Goal: Task Accomplishment & Management: Use online tool/utility

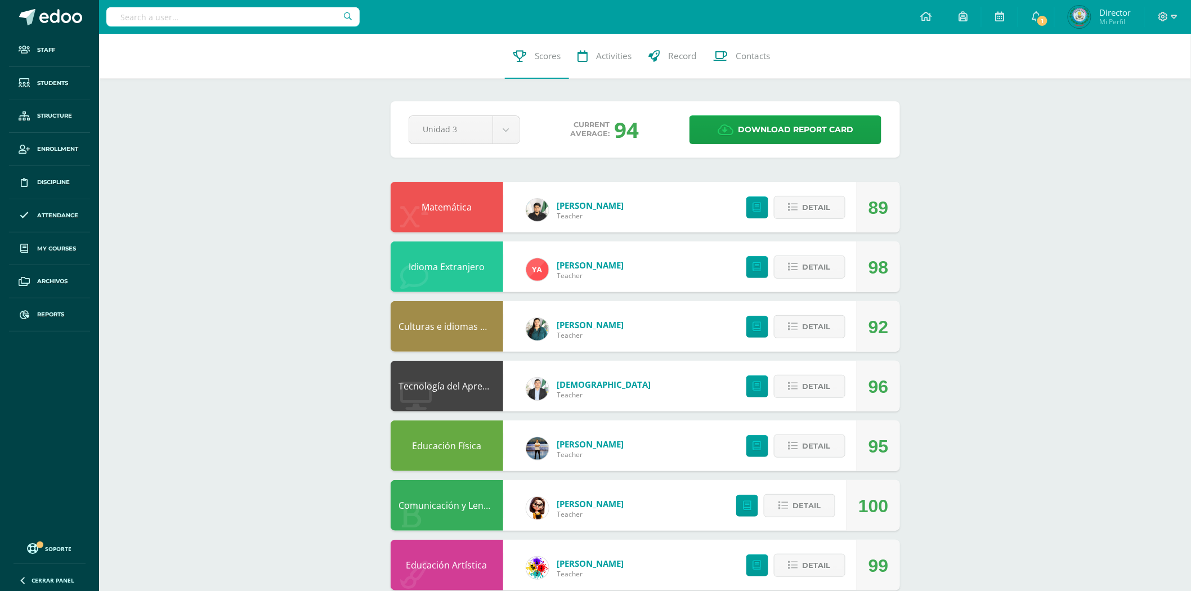
click at [223, 8] on input "text" at bounding box center [232, 16] width 253 height 19
type input "B"
click at [42, 321] on link "Reports" at bounding box center [49, 314] width 81 height 33
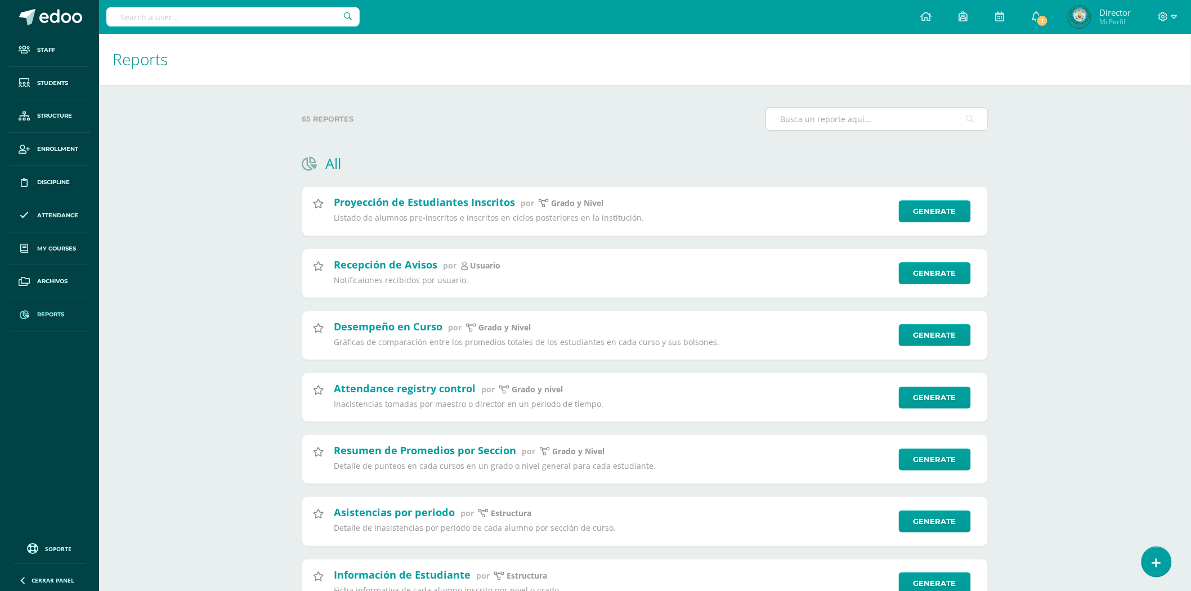
click at [839, 111] on input "text" at bounding box center [877, 119] width 222 height 22
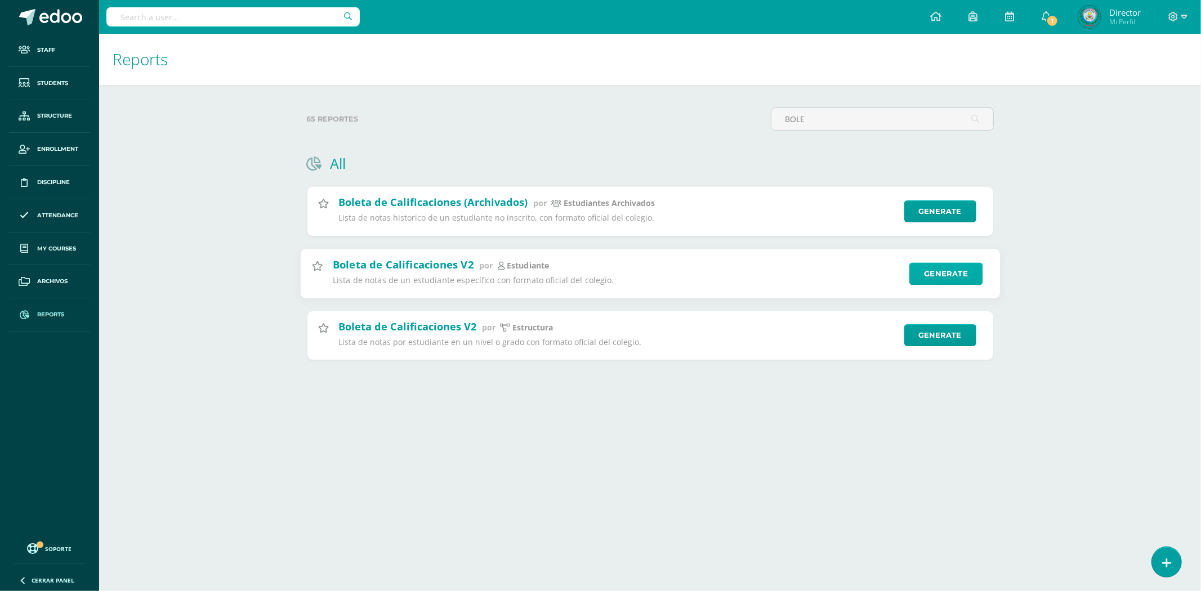
type input "BOLE"
click at [953, 274] on link "Generate" at bounding box center [946, 273] width 74 height 23
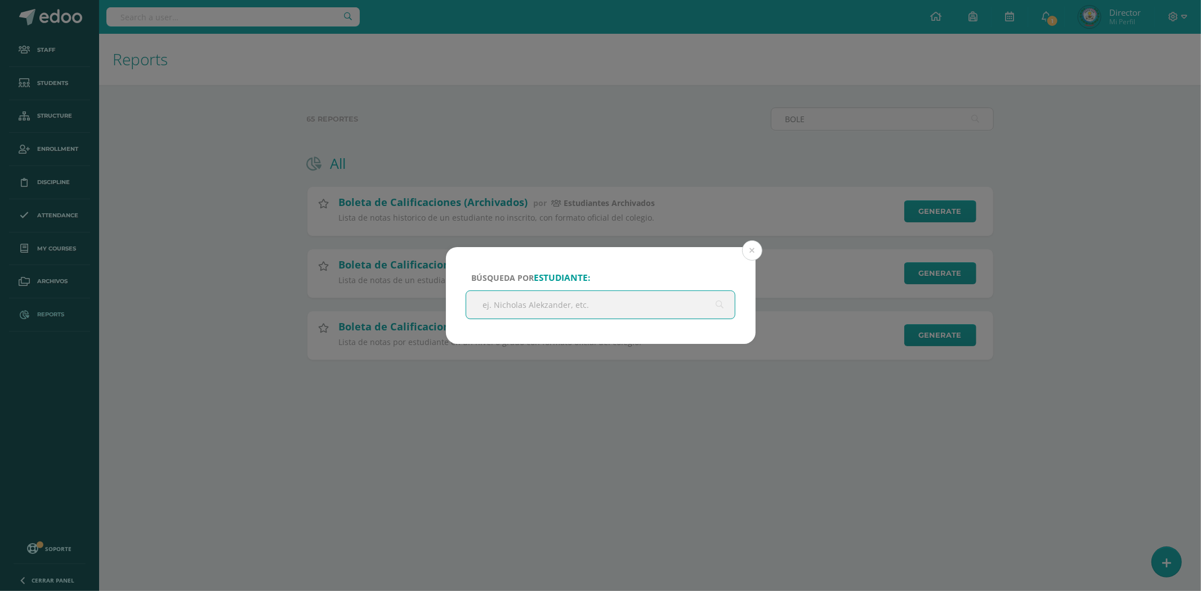
drag, startPoint x: 502, startPoint y: 311, endPoint x: 579, endPoint y: 305, distance: 77.4
click at [502, 311] on input "text" at bounding box center [600, 305] width 269 height 28
click at [751, 246] on button at bounding box center [752, 250] width 20 height 20
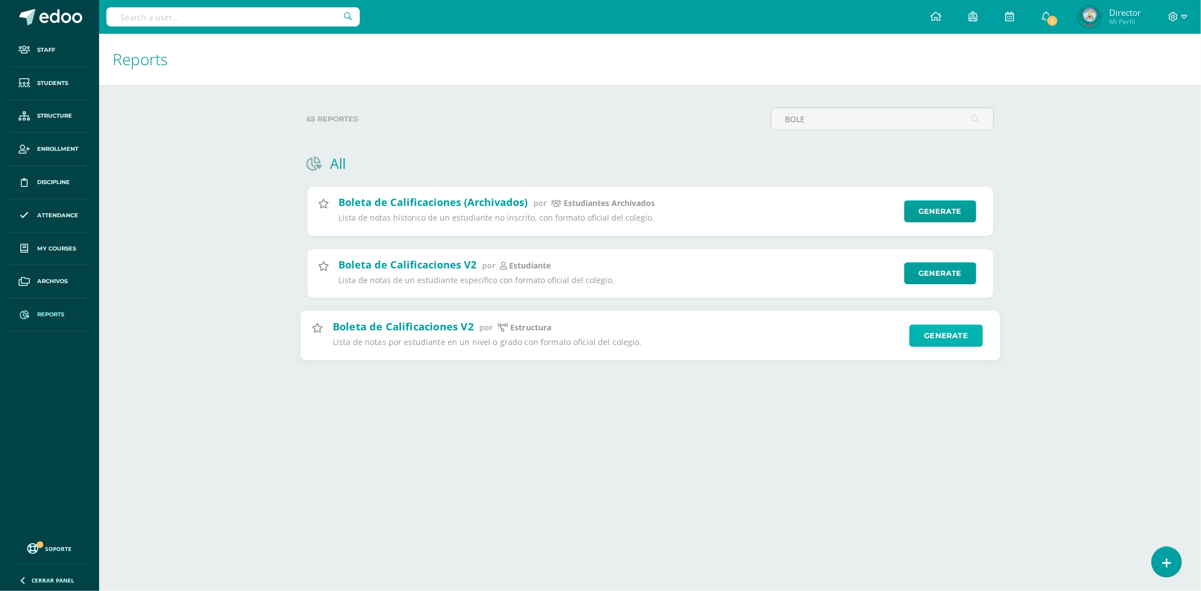
click at [944, 336] on link "Generate" at bounding box center [946, 335] width 74 height 23
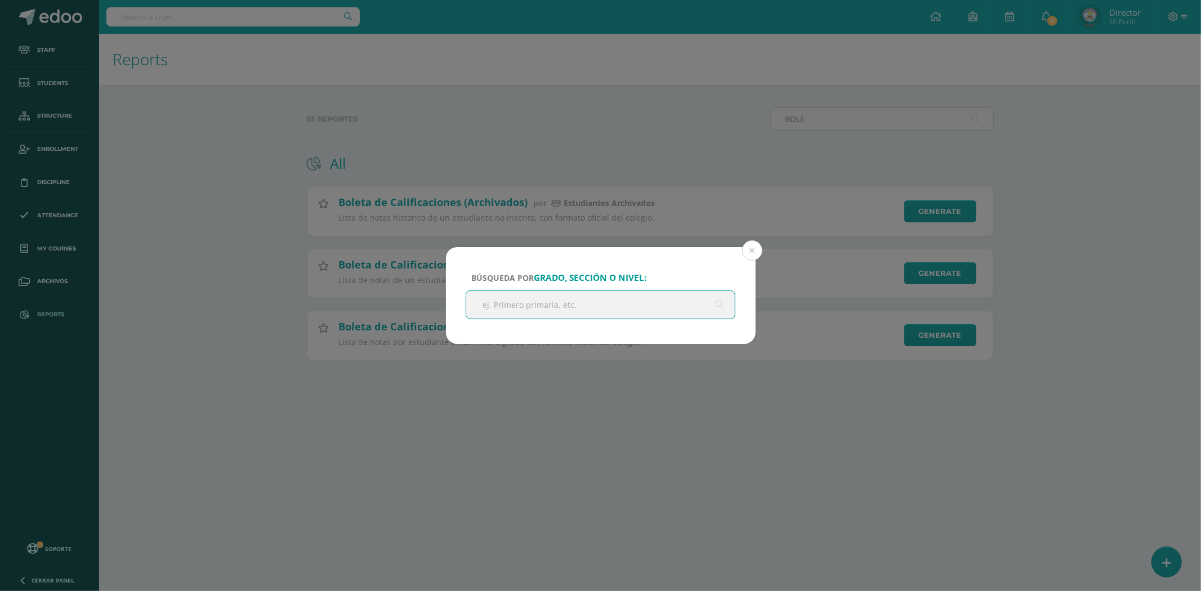
click at [586, 297] on input "text" at bounding box center [600, 305] width 269 height 28
click at [605, 306] on input "text" at bounding box center [600, 305] width 269 height 28
type input "BACHILLER"
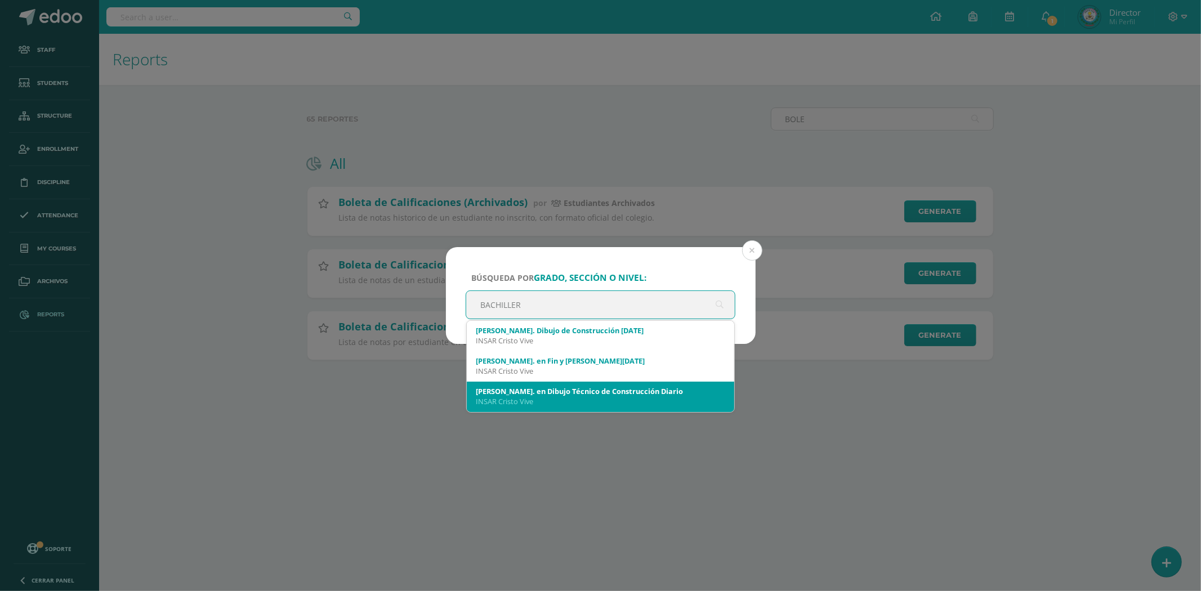
click at [590, 401] on div "INSAR Cristo Vive" at bounding box center [601, 401] width 250 height 10
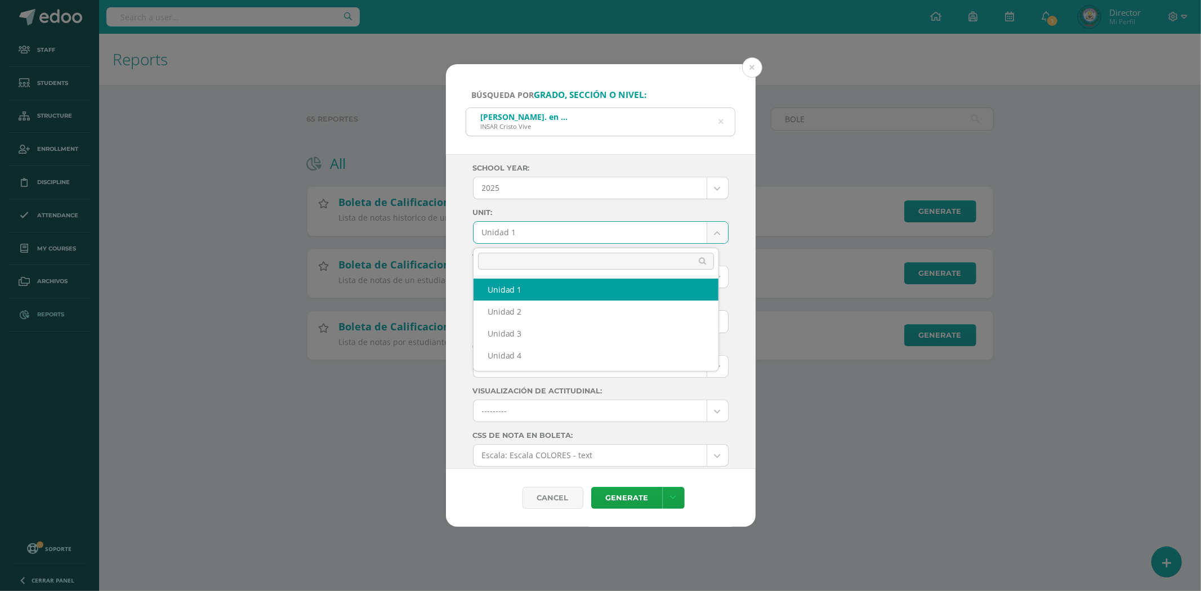
click at [508, 229] on body "Búsqueda por grado, sección o nivel: [PERSON_NAME]. en Dibujo Técnico de Constr…" at bounding box center [600, 198] width 1201 height 396
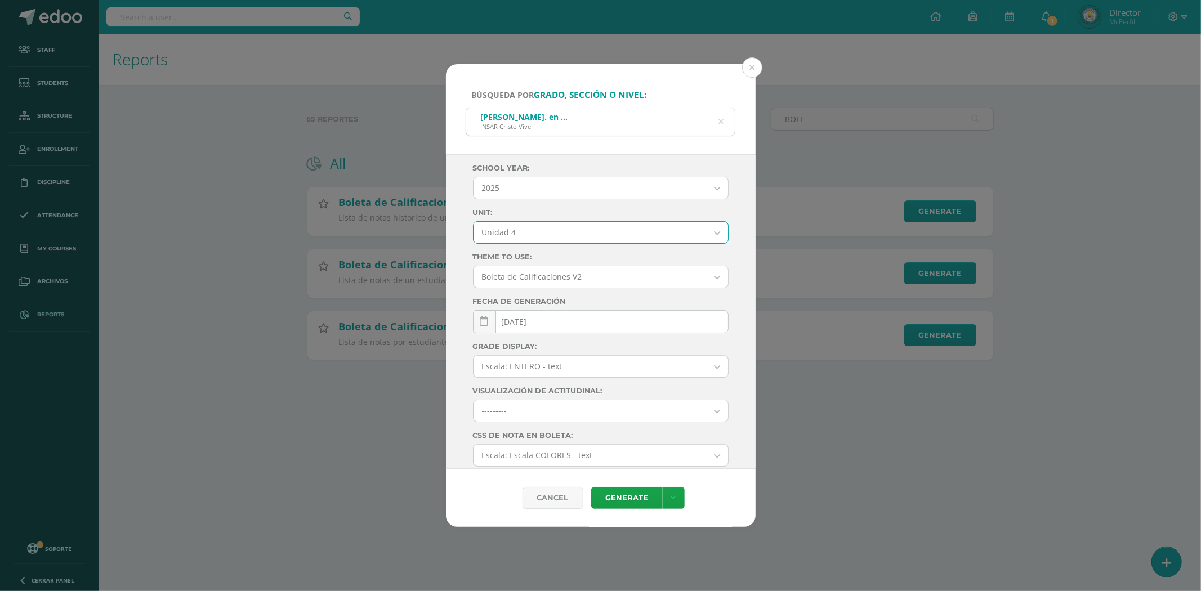
click at [553, 228] on body "Búsqueda por grado, sección o nivel: [PERSON_NAME]. en Dibujo Técnico de Constr…" at bounding box center [600, 198] width 1201 height 396
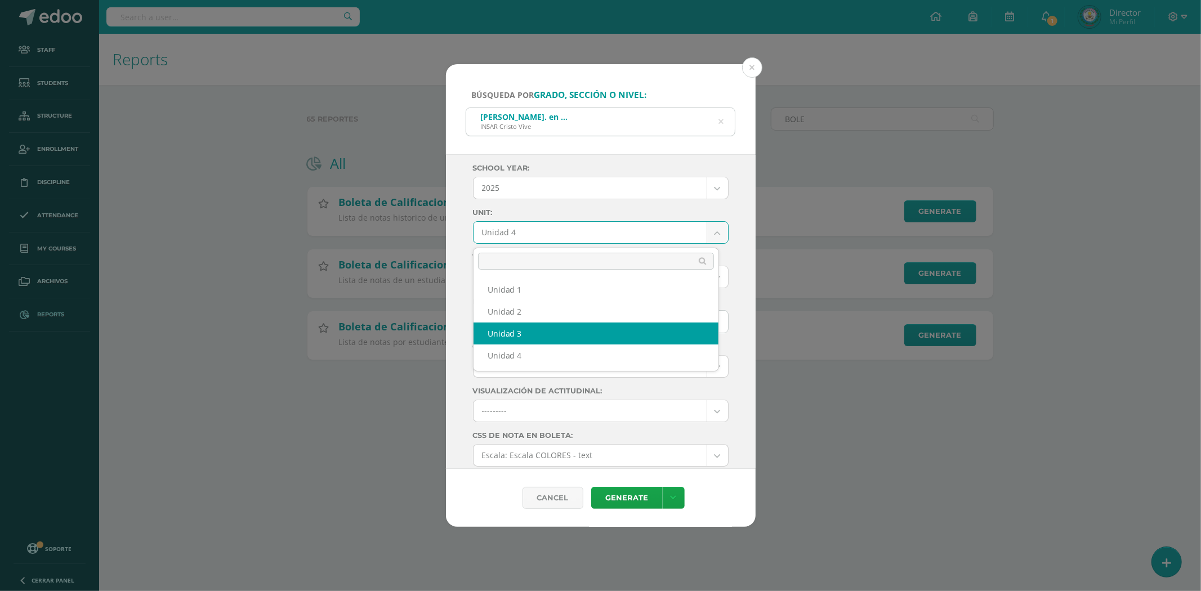
select select "Unidad 3"
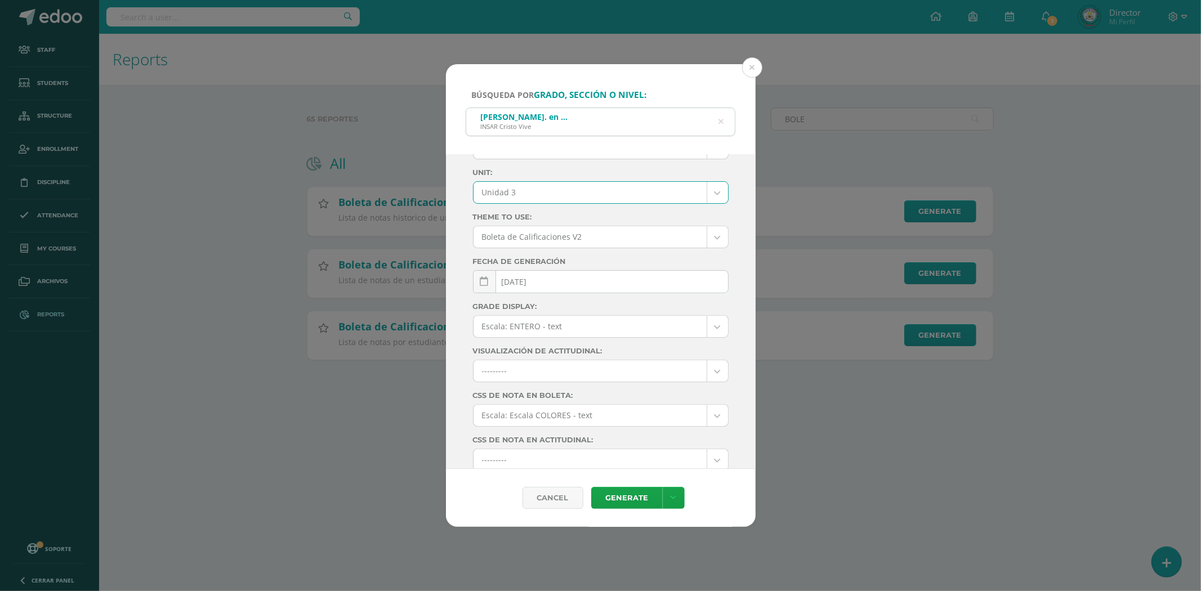
scroll to position [86, 0]
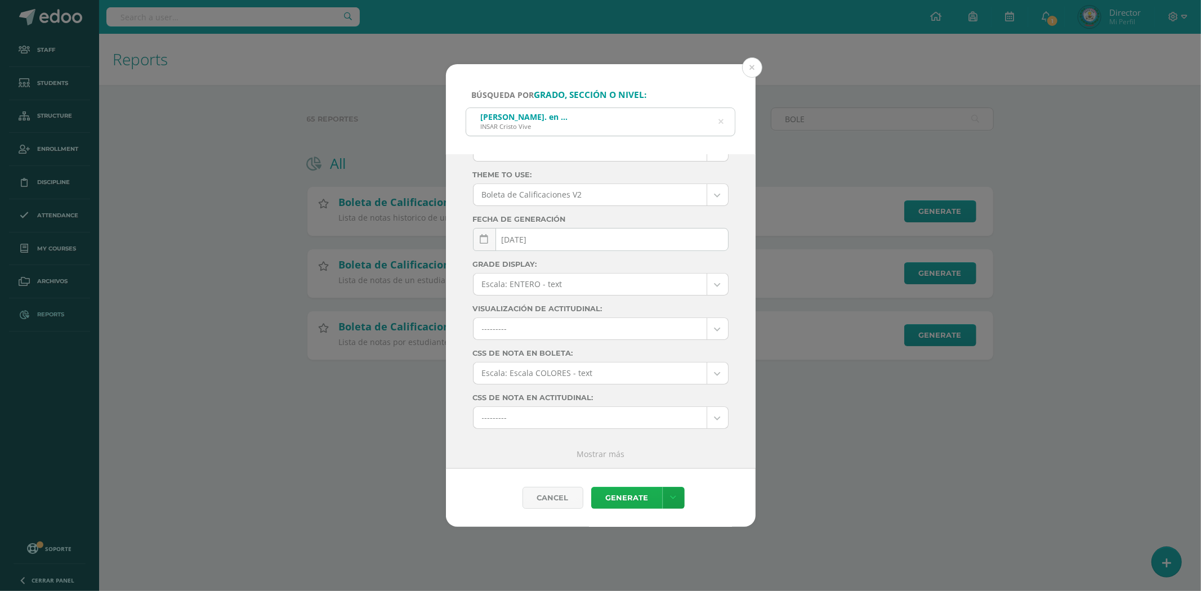
click at [633, 494] on link "Generate" at bounding box center [627, 498] width 72 height 22
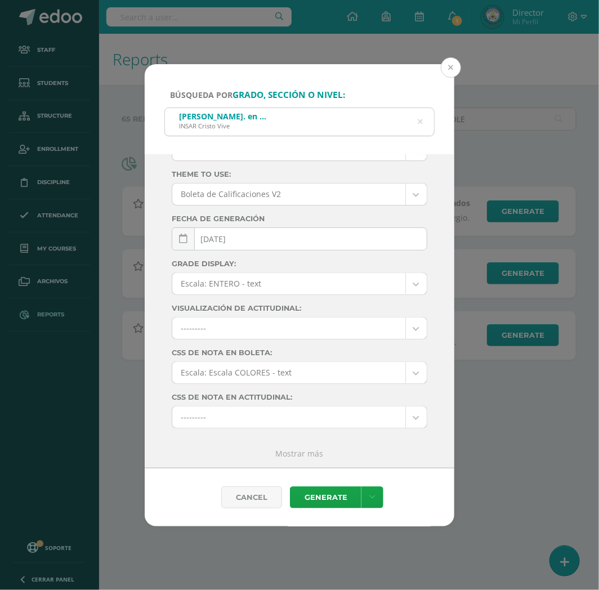
click at [449, 70] on button at bounding box center [451, 67] width 20 height 20
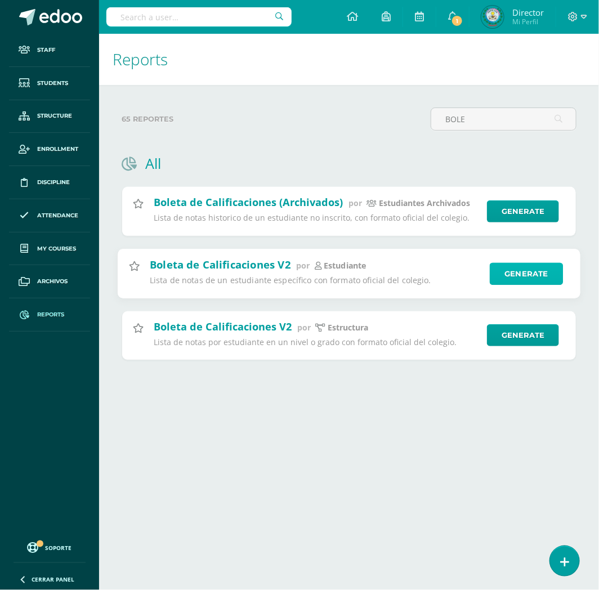
click at [516, 279] on link "Generate" at bounding box center [527, 273] width 74 height 23
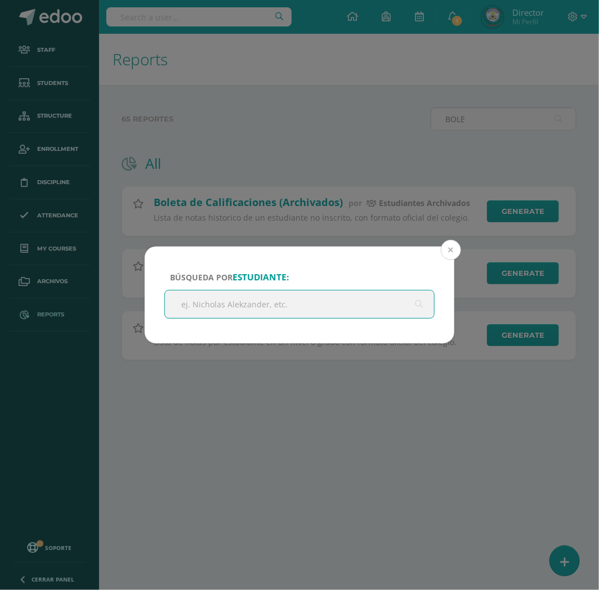
click at [446, 244] on button at bounding box center [451, 250] width 20 height 20
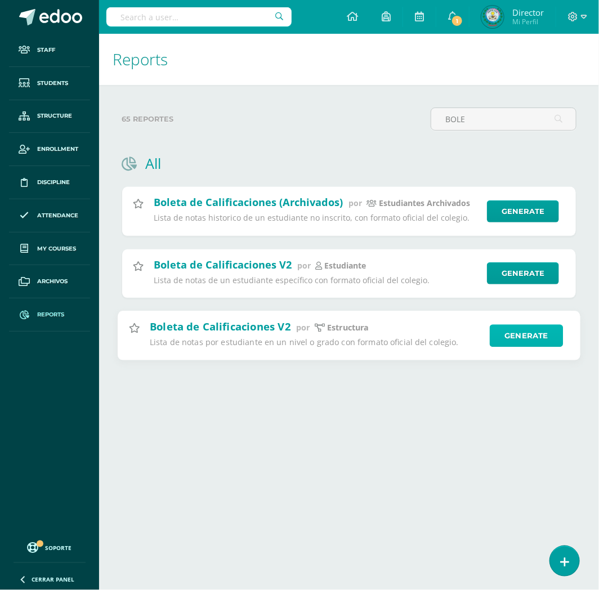
click at [535, 341] on link "Generate" at bounding box center [527, 335] width 74 height 23
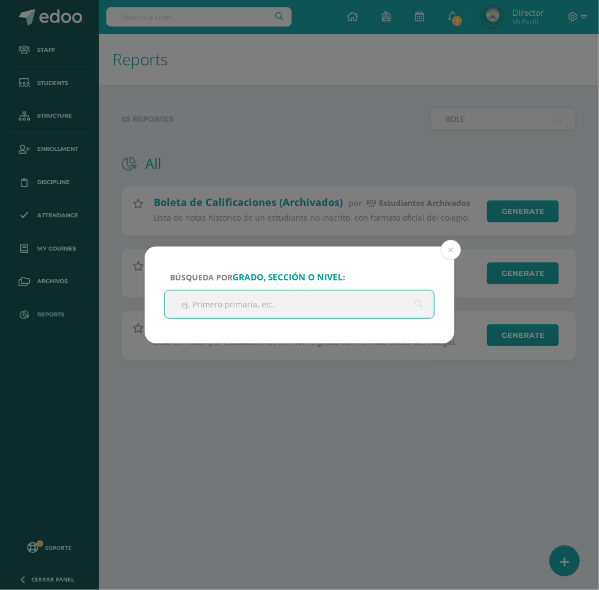
click at [309, 306] on input "text" at bounding box center [299, 305] width 269 height 28
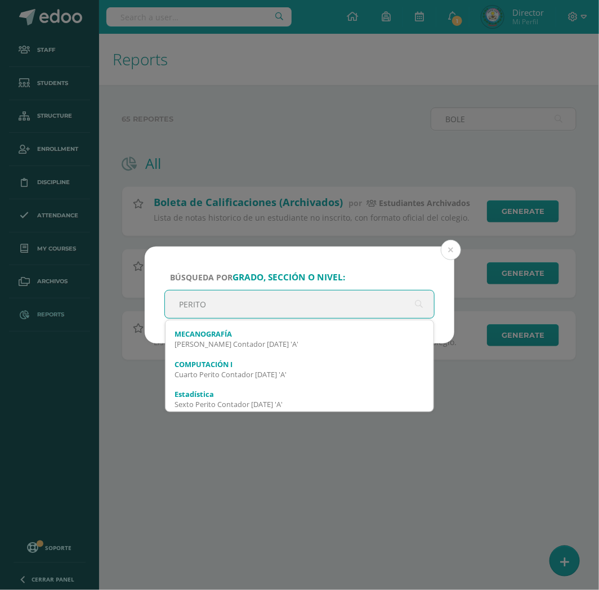
scroll to position [626, 0]
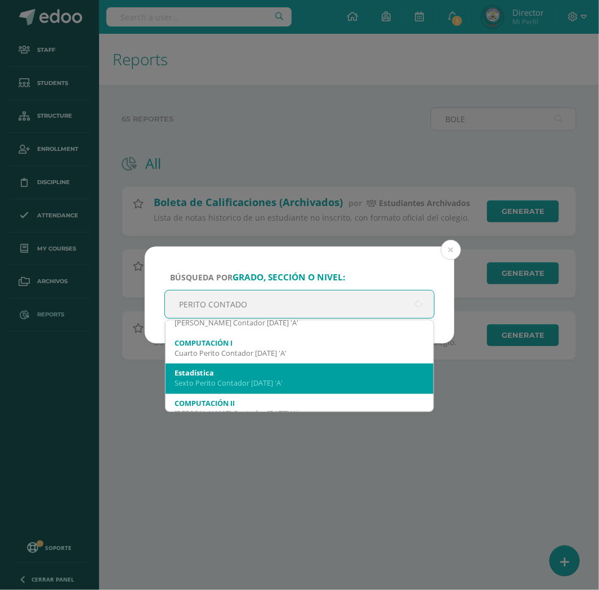
type input "PERITO CONTADOR"
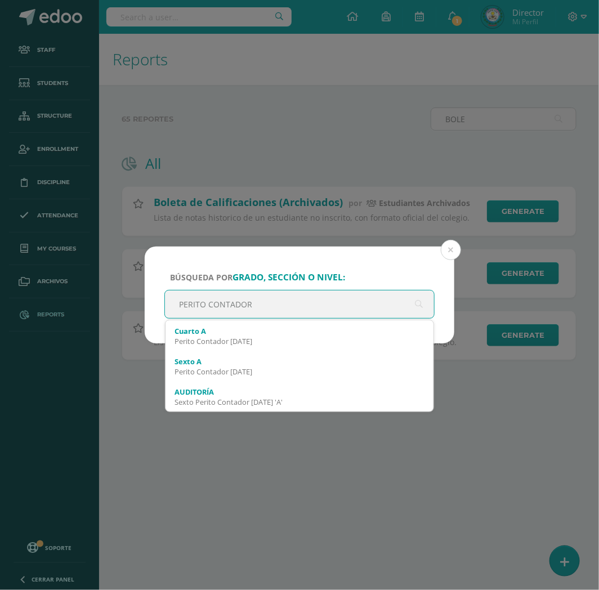
scroll to position [0, 0]
drag, startPoint x: 267, startPoint y: 306, endPoint x: 87, endPoint y: 262, distance: 184.9
click at [87, 262] on div "Búsqueda por grado, sección o nivel: PERITO CONTADOR PERITO CONTADOR Perito Con…" at bounding box center [300, 295] width 590 height 97
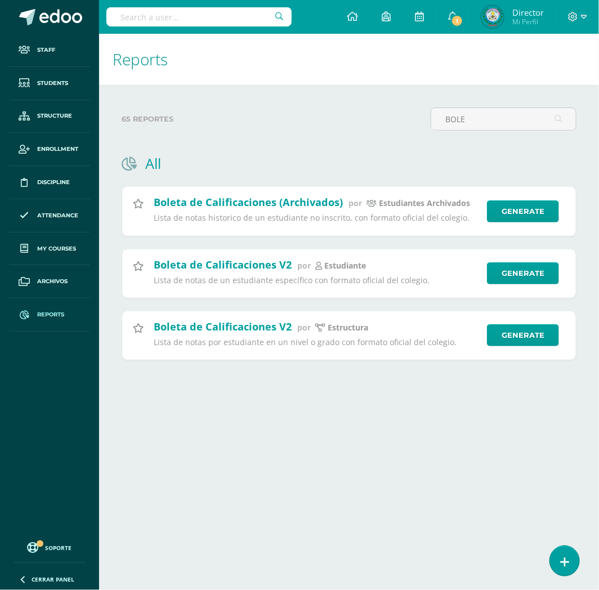
click at [376, 396] on html "Staff Students Structure Enrollment Discipline Attendance My courses Archivos R…" at bounding box center [299, 198] width 599 height 396
click at [535, 342] on link "Generate" at bounding box center [527, 335] width 74 height 23
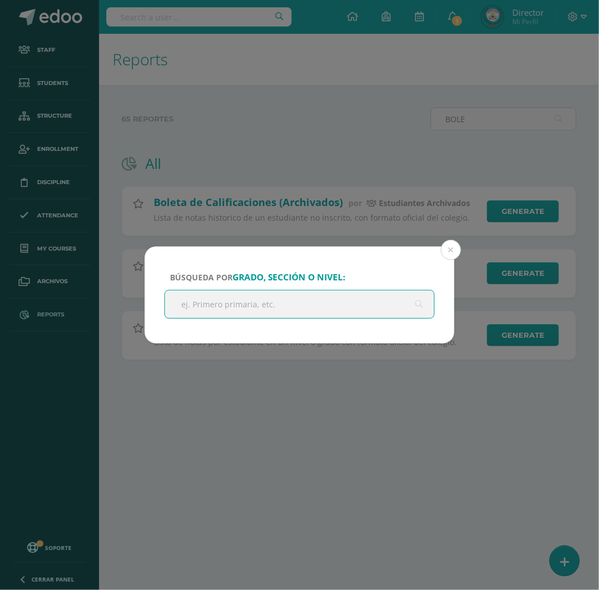
click at [297, 308] on input "text" at bounding box center [299, 305] width 269 height 28
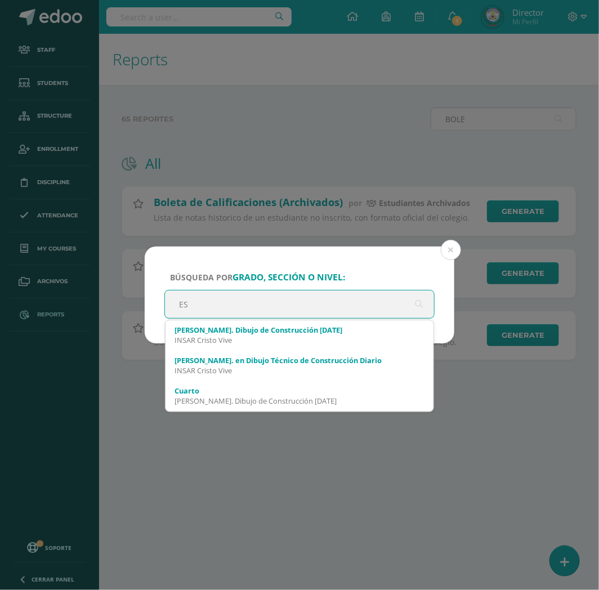
type input "E"
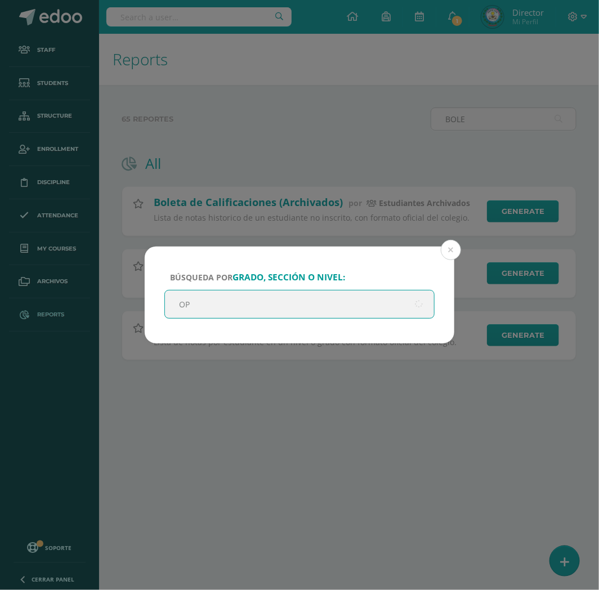
type input "O"
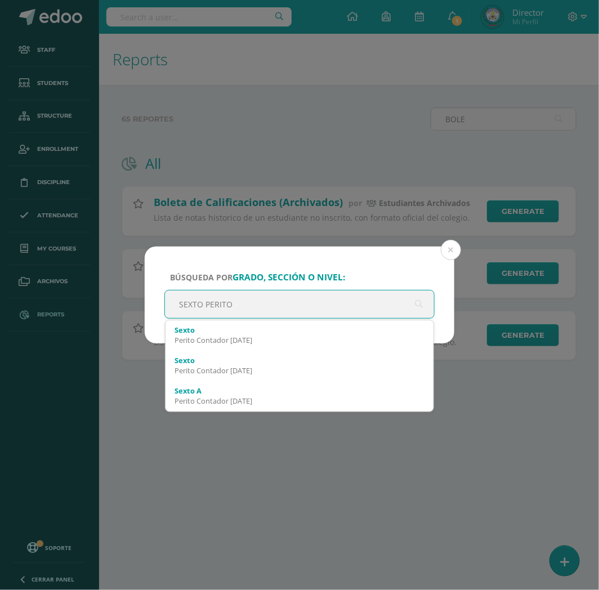
drag, startPoint x: 274, startPoint y: 302, endPoint x: -1, endPoint y: 246, distance: 280.4
click at [0, 246] on html "Búsqueda por grado, sección o nivel: SEXTO PERITO SEXTO PERITO Sexto Perito Con…" at bounding box center [299, 198] width 599 height 396
type input "DIARIO"
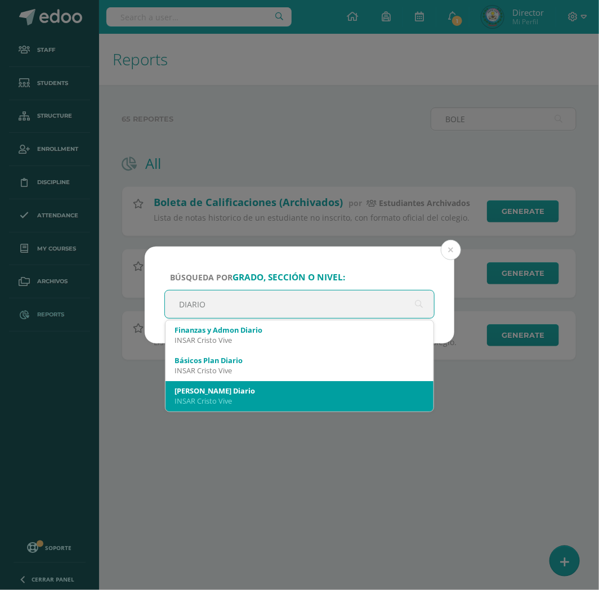
scroll to position [63, 0]
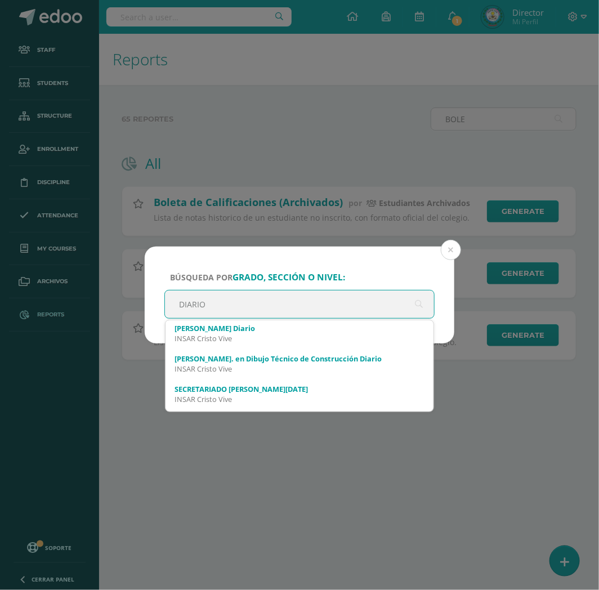
drag, startPoint x: 231, startPoint y: 305, endPoint x: 94, endPoint y: 269, distance: 142.0
click at [94, 269] on div "Búsqueda por grado, sección o nivel: DIARIO DIARIO Finanzas y Admon Diario INSA…" at bounding box center [300, 295] width 590 height 97
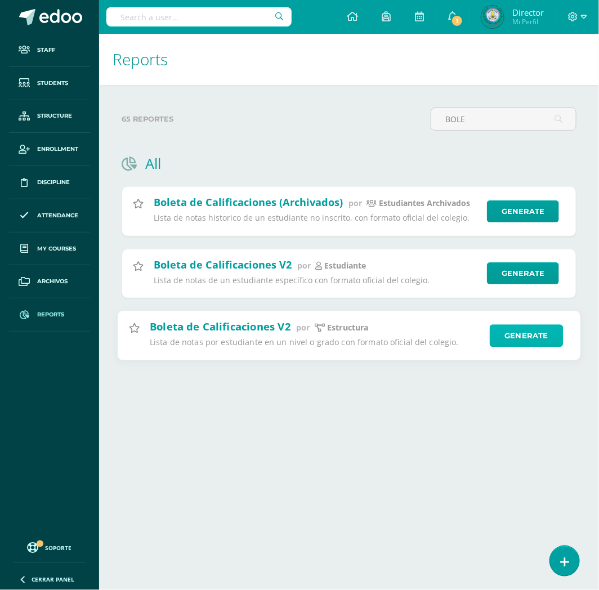
click at [527, 331] on link "Generate" at bounding box center [527, 335] width 74 height 23
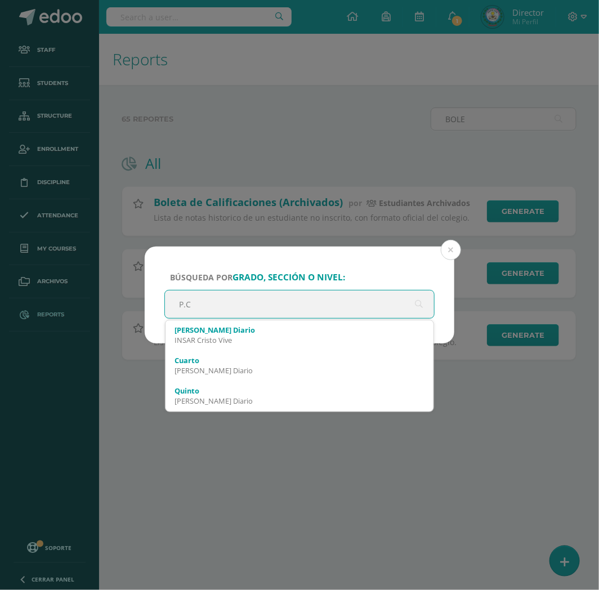
type input "P.C"
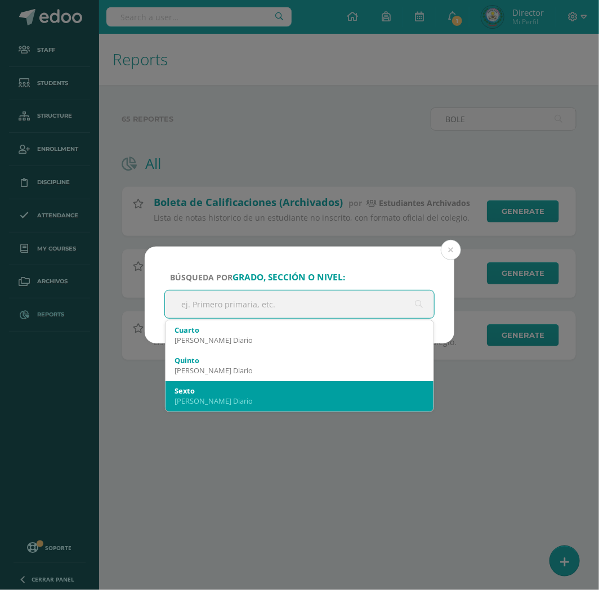
click at [249, 396] on div "[PERSON_NAME] Diario" at bounding box center [300, 401] width 250 height 10
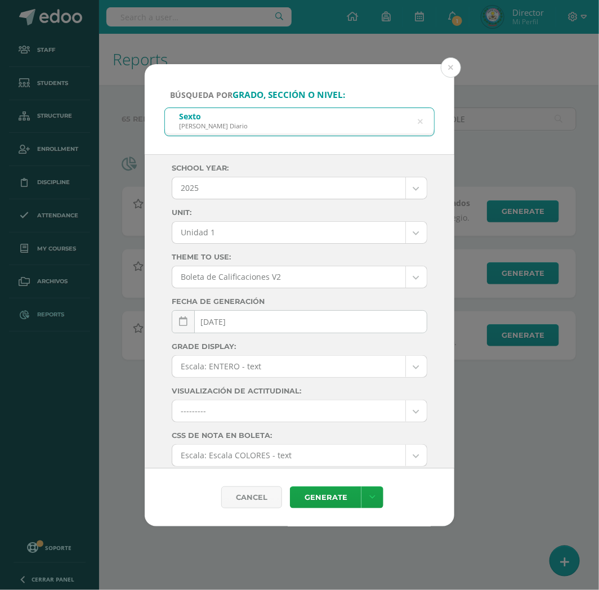
click at [231, 229] on body "Búsqueda por grado, sección o nivel: Sexto P.C. Bilingüe Diario P.C School year…" at bounding box center [299, 198] width 599 height 396
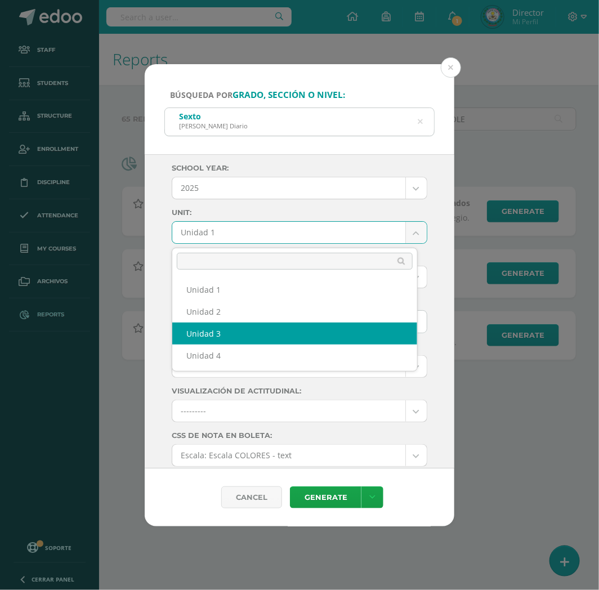
select select "Unidad 3"
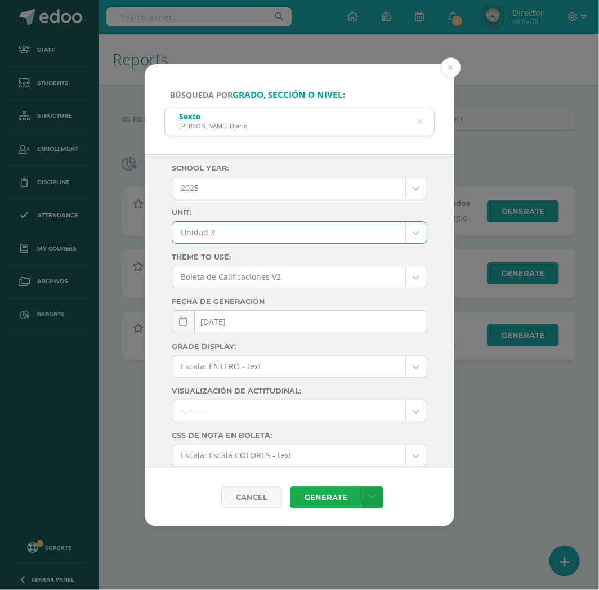
click at [328, 496] on link "Generate" at bounding box center [326, 498] width 72 height 22
